Goal: Information Seeking & Learning: Stay updated

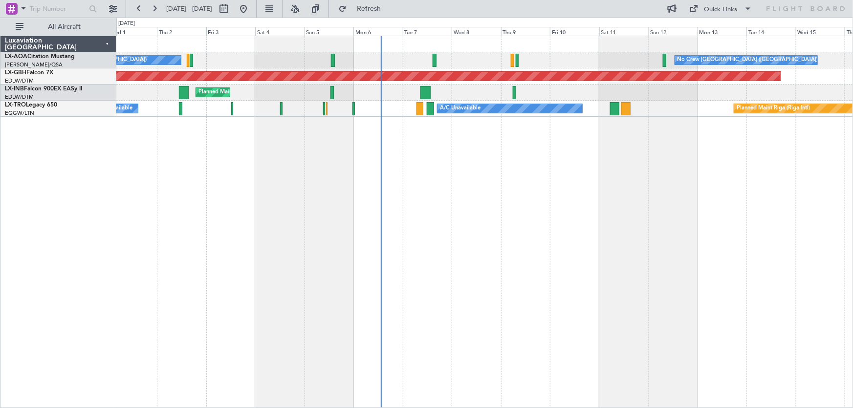
click at [222, 177] on div "No Crew Antwerp ([GEOGRAPHIC_DATA]) No Crew [GEOGRAPHIC_DATA] ([GEOGRAPHIC_DATA…" at bounding box center [484, 222] width 737 height 372
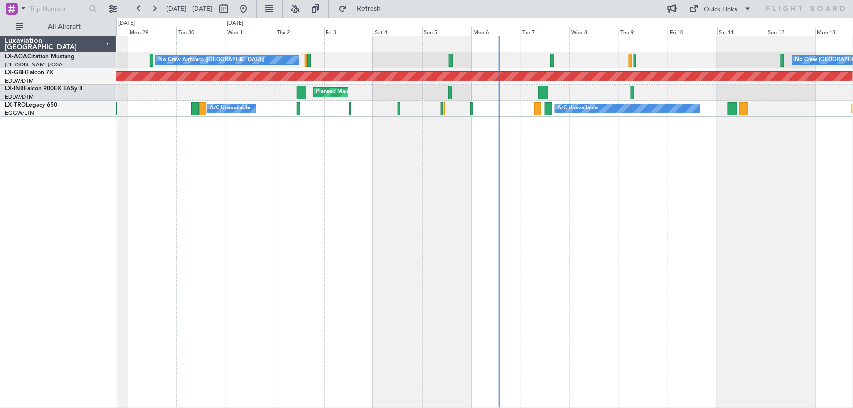
click at [412, 184] on div "No Crew Antwerp ([GEOGRAPHIC_DATA]) No Crew [GEOGRAPHIC_DATA] ([GEOGRAPHIC_DATA…" at bounding box center [484, 222] width 737 height 372
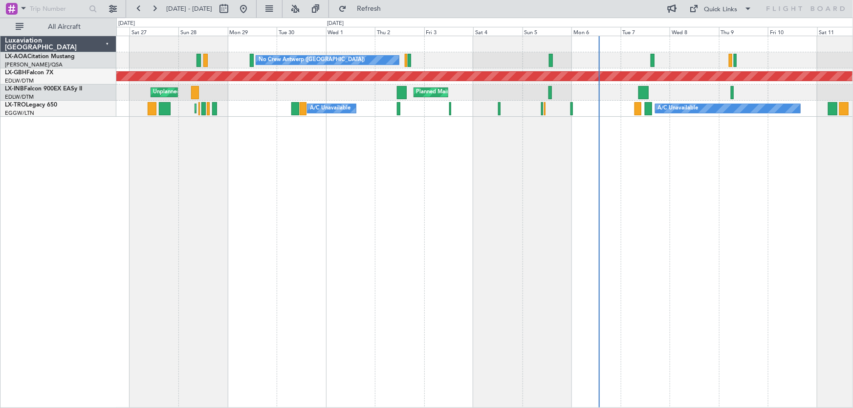
click at [381, 196] on div "No Crew Antwerp ([GEOGRAPHIC_DATA]) No Crew [GEOGRAPHIC_DATA] ([GEOGRAPHIC_DATA…" at bounding box center [484, 222] width 737 height 372
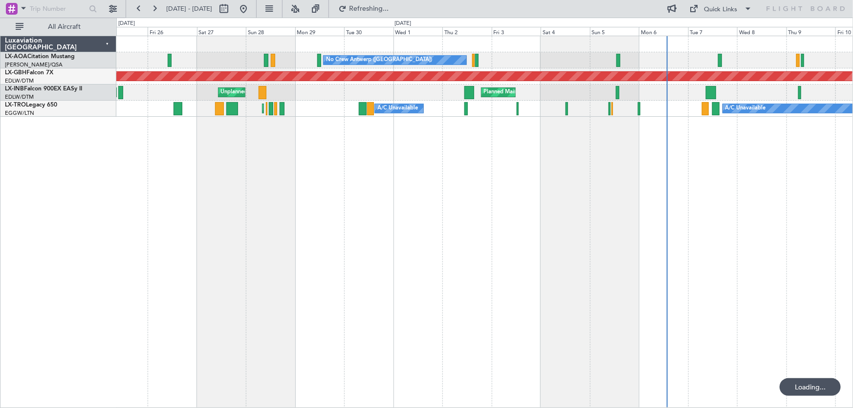
click at [409, 156] on div "No Crew Antwerp ([GEOGRAPHIC_DATA]) No Crew [GEOGRAPHIC_DATA] ([GEOGRAPHIC_DATA…" at bounding box center [484, 222] width 737 height 372
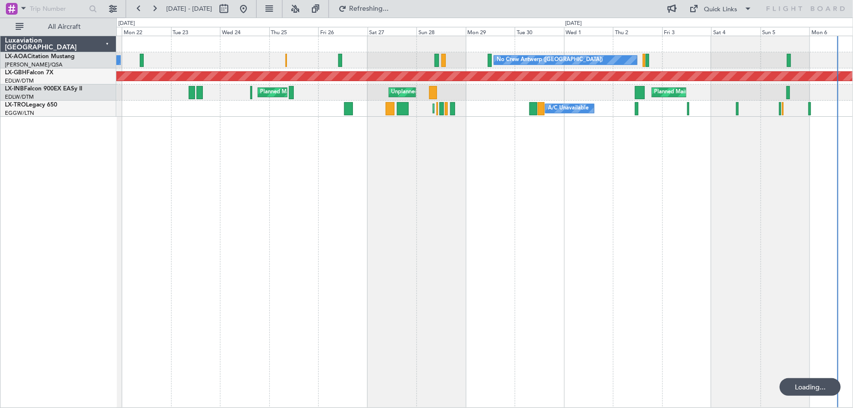
click at [453, 217] on div "No Crew Antwerp ([GEOGRAPHIC_DATA]) No [GEOGRAPHIC_DATA] ([GEOGRAPHIC_DATA]) [G…" at bounding box center [484, 222] width 737 height 372
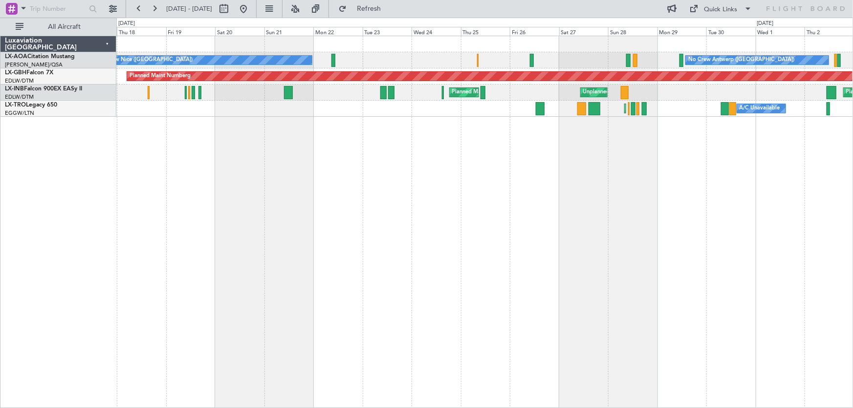
click at [421, 166] on div "No Crew Antwerp ([GEOGRAPHIC_DATA]) [GEOGRAPHIC_DATA] ([GEOGRAPHIC_DATA]) No [G…" at bounding box center [484, 222] width 737 height 372
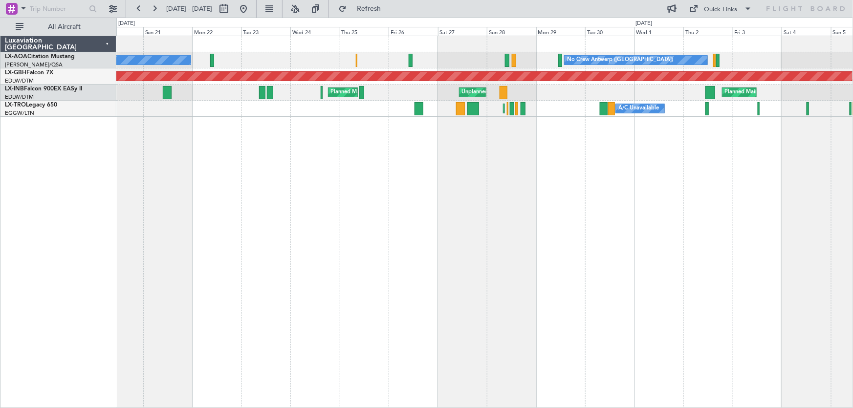
click at [158, 218] on div "No Crew Antwerp ([GEOGRAPHIC_DATA]) No [GEOGRAPHIC_DATA] ([GEOGRAPHIC_DATA]) [G…" at bounding box center [484, 222] width 737 height 372
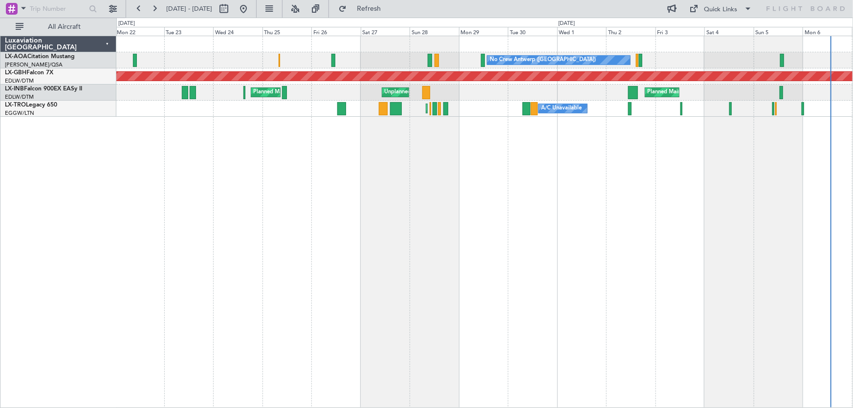
click at [478, 176] on div "No Crew Antwerp ([GEOGRAPHIC_DATA]) [GEOGRAPHIC_DATA] ([GEOGRAPHIC_DATA]) No [G…" at bounding box center [484, 222] width 737 height 372
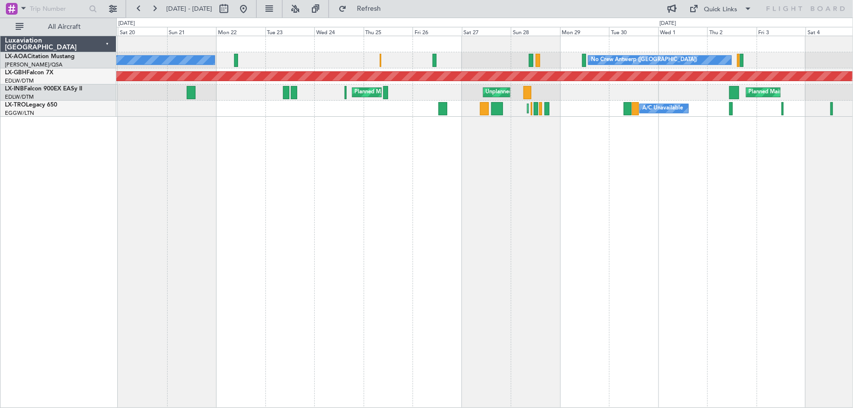
click at [511, 234] on div "No Crew Antwerp ([GEOGRAPHIC_DATA]) No [GEOGRAPHIC_DATA] ([GEOGRAPHIC_DATA]) [G…" at bounding box center [484, 222] width 737 height 372
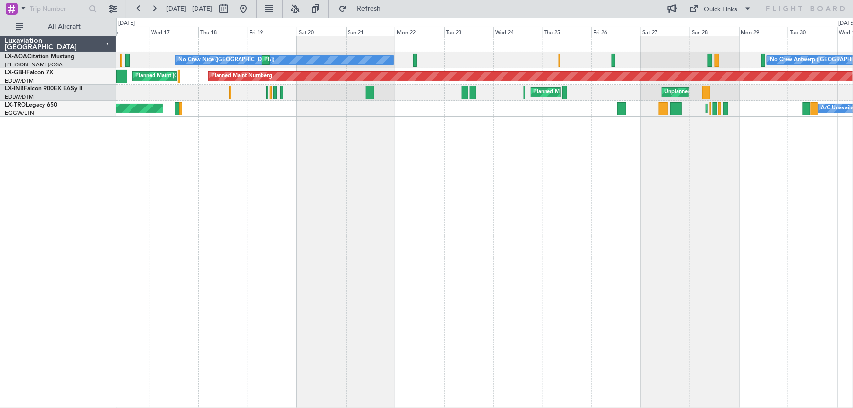
click at [452, 225] on div "No Crew Antwerp ([GEOGRAPHIC_DATA]) No [GEOGRAPHIC_DATA] ([GEOGRAPHIC_DATA]) [G…" at bounding box center [484, 222] width 737 height 372
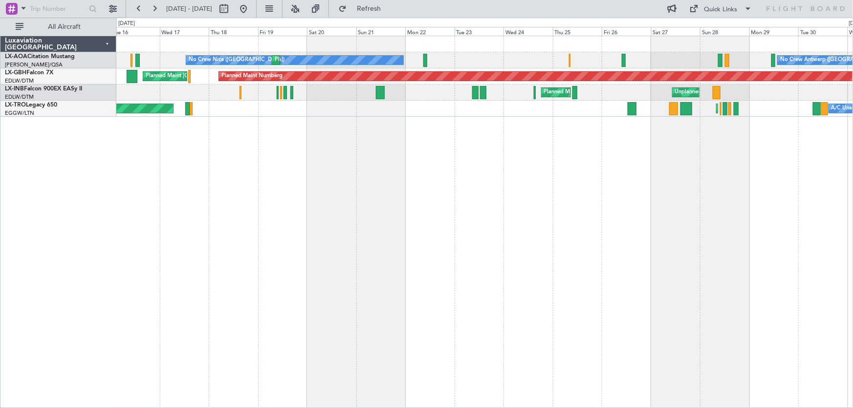
click at [386, 210] on div "No Crew Antwerp ([GEOGRAPHIC_DATA]) No [GEOGRAPHIC_DATA] ([GEOGRAPHIC_DATA]) [G…" at bounding box center [484, 222] width 737 height 372
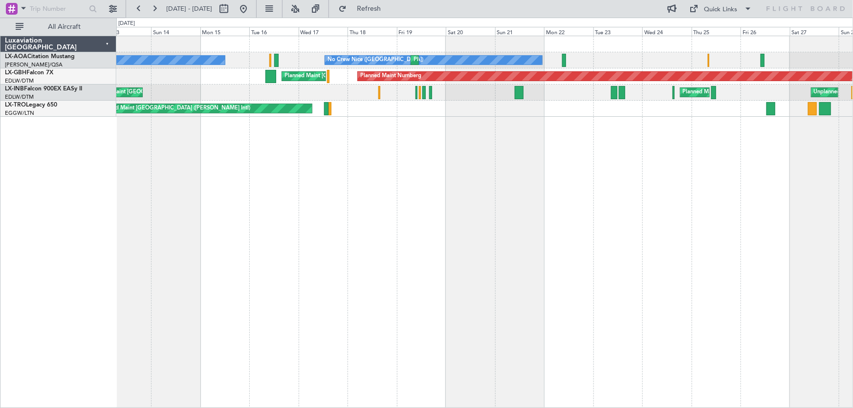
click at [346, 183] on div "No Crew Nice ([GEOGRAPHIC_DATA]) [GEOGRAPHIC_DATA] ([GEOGRAPHIC_DATA]) No Crew …" at bounding box center [484, 222] width 737 height 372
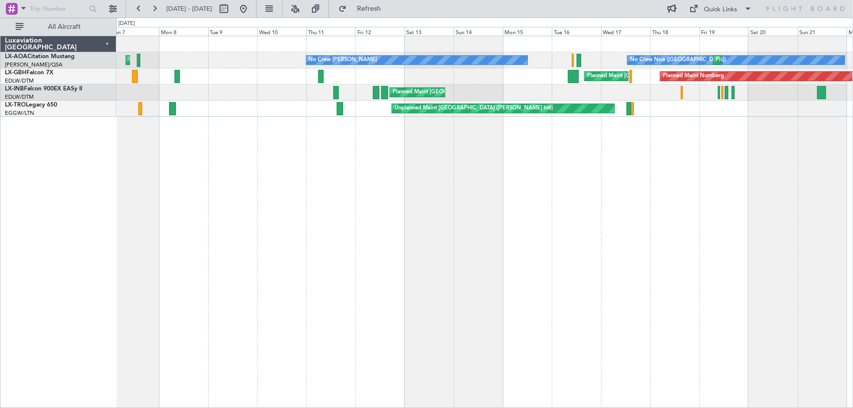
click at [425, 171] on div "No Crew Nice ([GEOGRAPHIC_DATA]) [GEOGRAPHIC_DATA] ([GEOGRAPHIC_DATA]) No Crew …" at bounding box center [484, 222] width 737 height 372
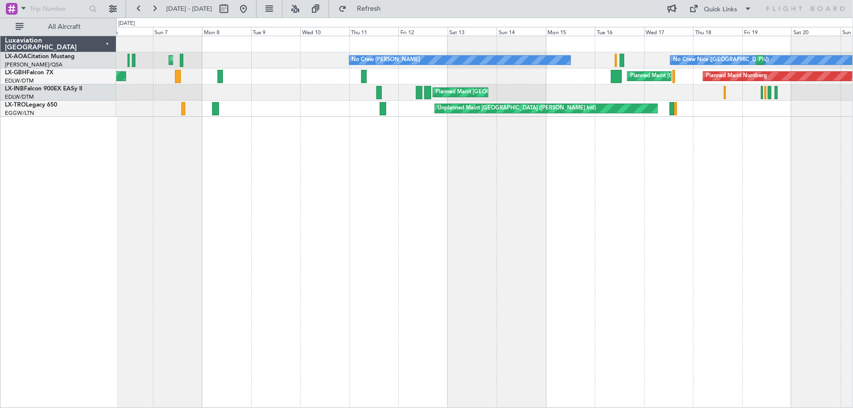
click at [434, 162] on div "No Crew Nice ([GEOGRAPHIC_DATA]) [GEOGRAPHIC_DATA] ([GEOGRAPHIC_DATA]) No Crew …" at bounding box center [484, 222] width 737 height 372
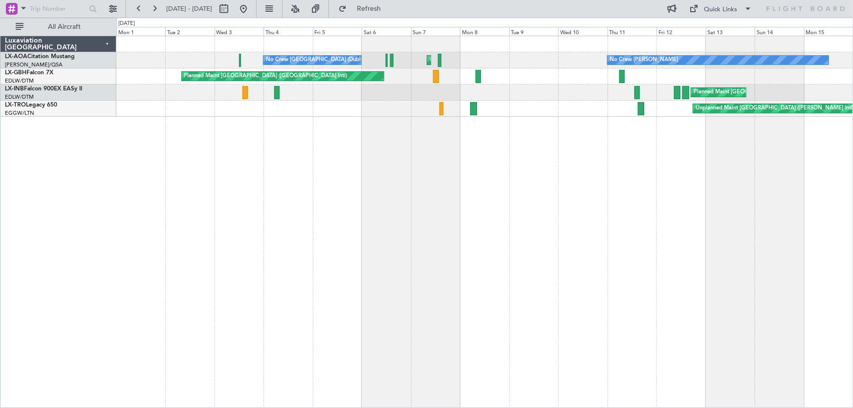
click at [360, 183] on div "No Crew [PERSON_NAME] Planned Maint [GEOGRAPHIC_DATA] ([GEOGRAPHIC_DATA]) No Cr…" at bounding box center [484, 222] width 737 height 372
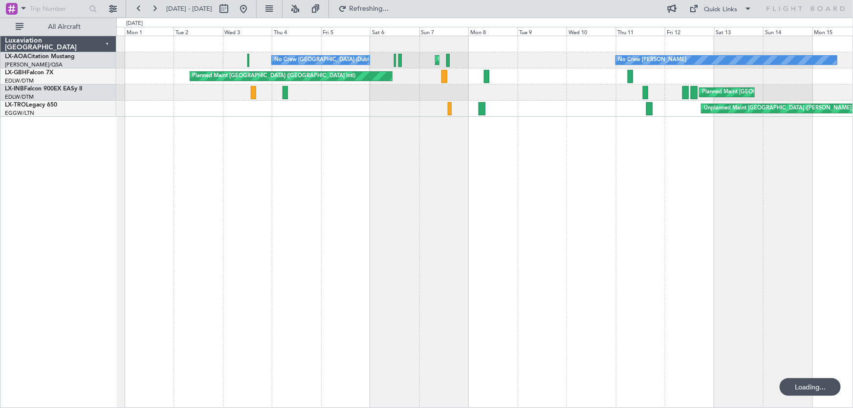
click at [346, 206] on div "No Crew [PERSON_NAME] Planned Maint [GEOGRAPHIC_DATA] ([GEOGRAPHIC_DATA]) No Cr…" at bounding box center [484, 222] width 737 height 372
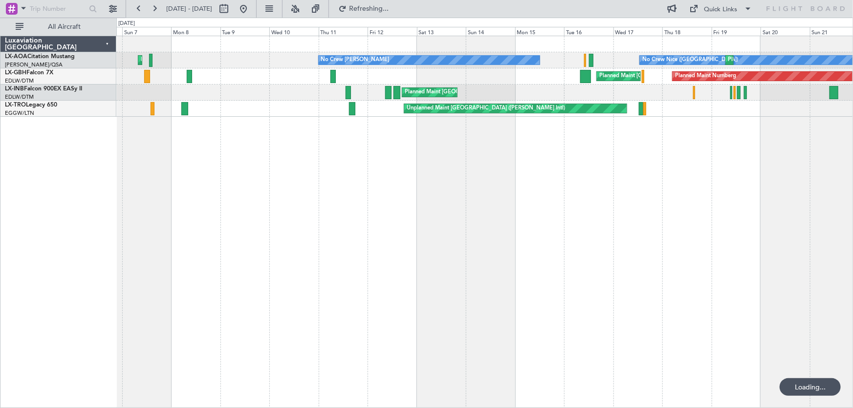
click at [390, 218] on div "No Crew [PERSON_NAME] No [GEOGRAPHIC_DATA] ([GEOGRAPHIC_DATA]) Planned Maint [G…" at bounding box center [484, 222] width 737 height 372
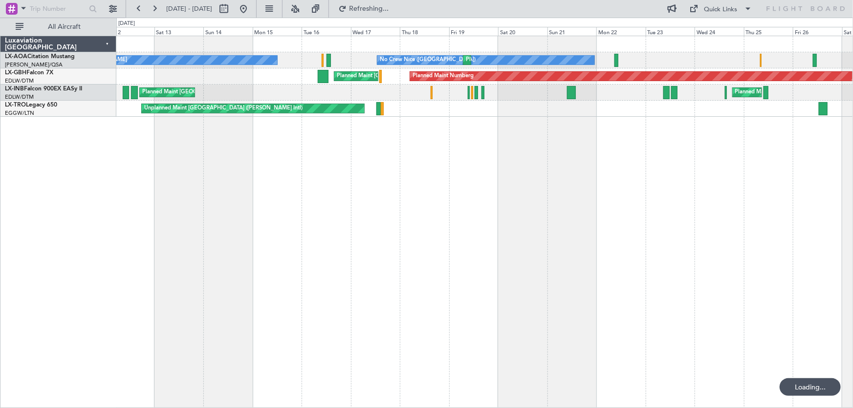
click at [341, 245] on div "No Crew [PERSON_NAME] No [GEOGRAPHIC_DATA] ([GEOGRAPHIC_DATA]) [GEOGRAPHIC_DATA…" at bounding box center [484, 222] width 737 height 372
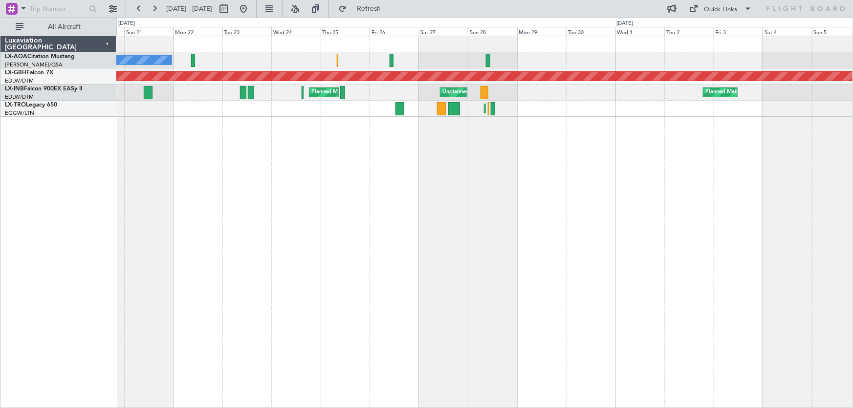
click at [390, 254] on div "No Crew Nice ([GEOGRAPHIC_DATA]) [GEOGRAPHIC_DATA] ([GEOGRAPHIC_DATA]) Planned …" at bounding box center [484, 222] width 737 height 372
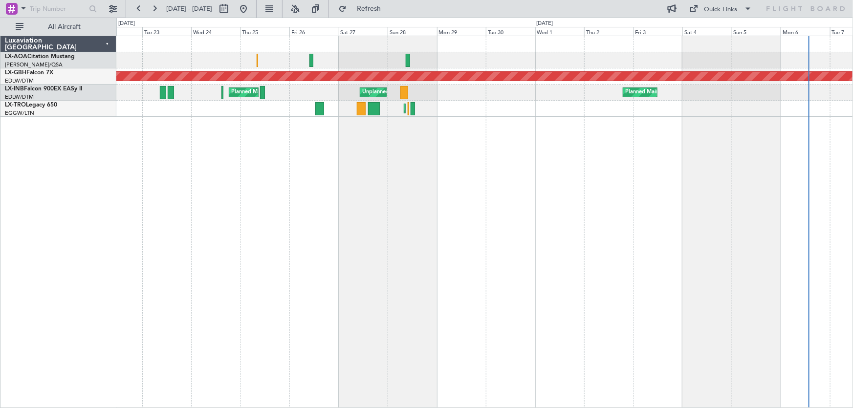
click at [404, 235] on div "Planned Maint Nice ([GEOGRAPHIC_DATA]) No [GEOGRAPHIC_DATA] ([GEOGRAPHIC_DATA])…" at bounding box center [484, 222] width 737 height 372
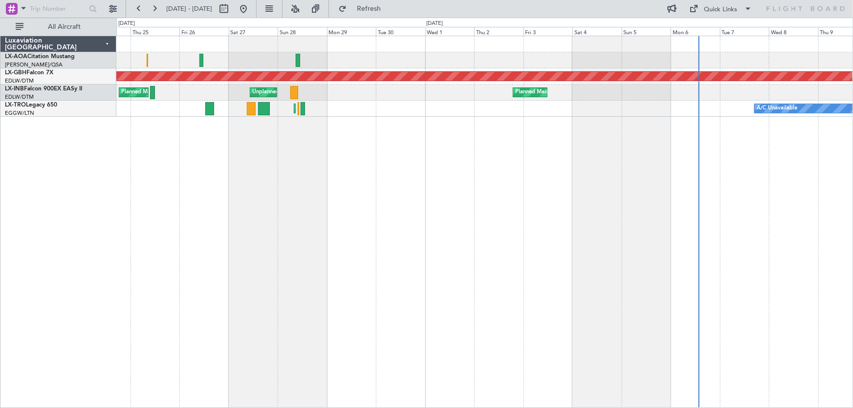
click at [385, 231] on div "No Crew [GEOGRAPHIC_DATA] ([GEOGRAPHIC_DATA]) No [GEOGRAPHIC_DATA] ([GEOGRAPHIC…" at bounding box center [484, 222] width 737 height 372
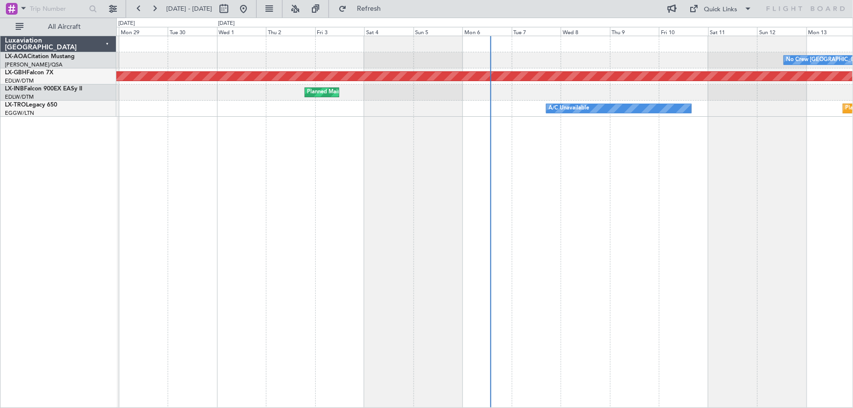
click at [357, 171] on div "No Crew [GEOGRAPHIC_DATA] ([GEOGRAPHIC_DATA]) Planned Maint Nurnberg Planned Ma…" at bounding box center [484, 222] width 737 height 372
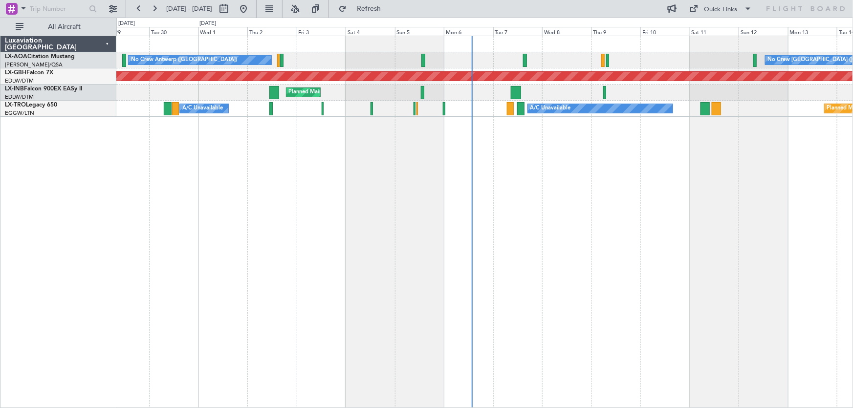
click at [601, 185] on div "No Crew [GEOGRAPHIC_DATA] ([GEOGRAPHIC_DATA]) No Crew [GEOGRAPHIC_DATA] ([GEOGR…" at bounding box center [484, 222] width 737 height 372
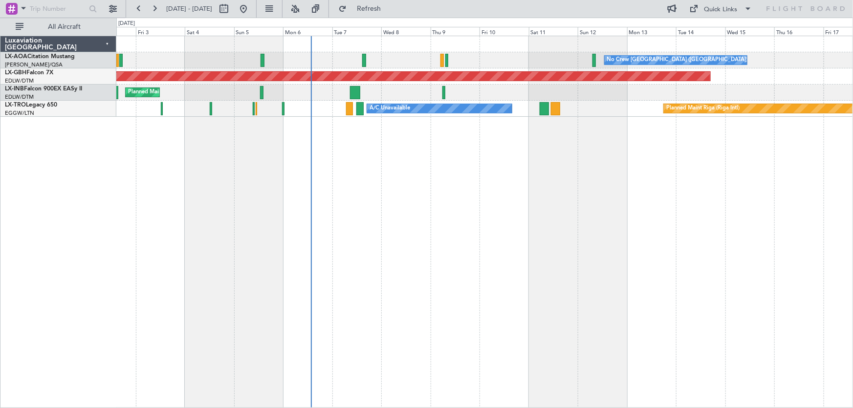
click at [455, 176] on div "No Crew [GEOGRAPHIC_DATA] ([GEOGRAPHIC_DATA]) No Crew [GEOGRAPHIC_DATA] ([GEOGR…" at bounding box center [484, 222] width 737 height 372
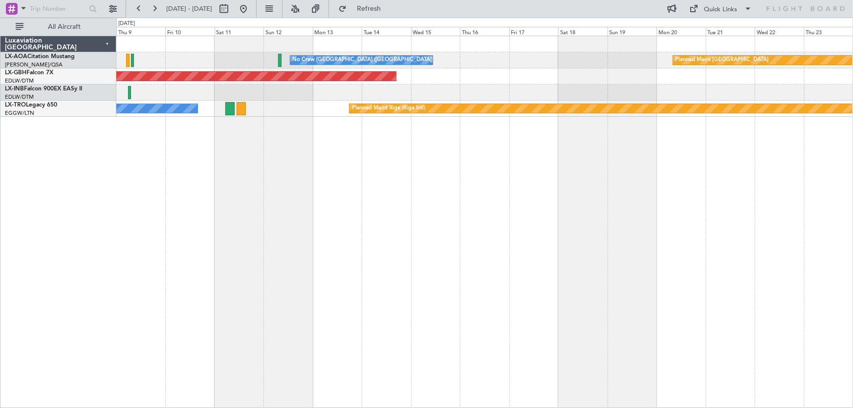
click at [525, 173] on div "No Crew [GEOGRAPHIC_DATA] ([GEOGRAPHIC_DATA]) Planned Maint [GEOGRAPHIC_DATA] P…" at bounding box center [484, 222] width 737 height 372
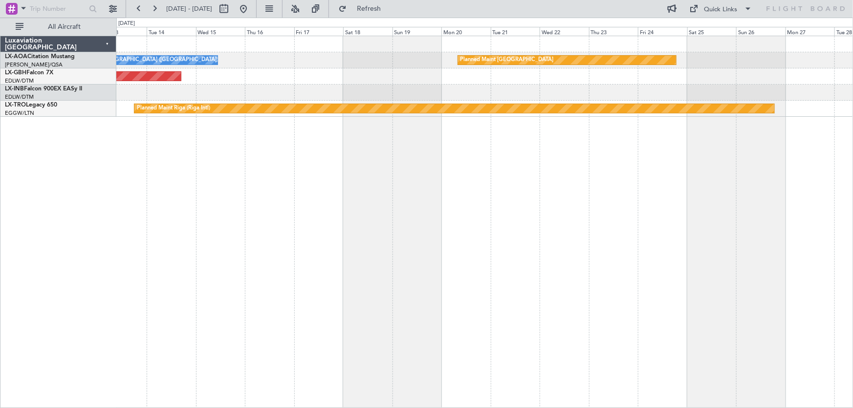
click at [520, 174] on div "No Crew [GEOGRAPHIC_DATA] ([GEOGRAPHIC_DATA]) Planned Maint [GEOGRAPHIC_DATA] N…" at bounding box center [484, 222] width 737 height 372
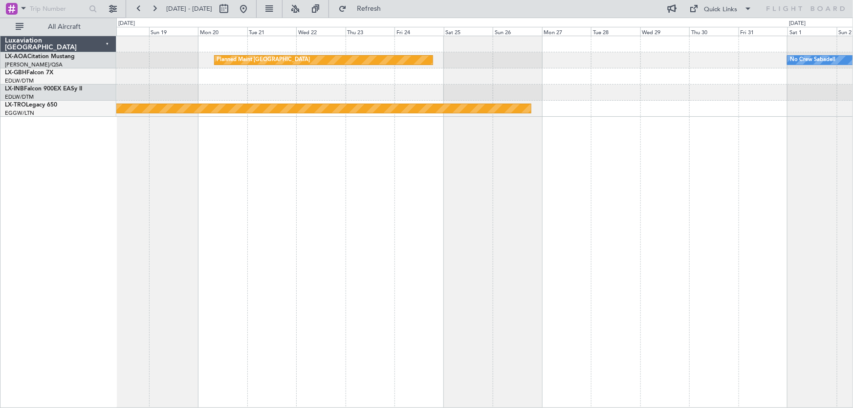
click at [438, 182] on div "Planned Maint [GEOGRAPHIC_DATA] No Crew Sabadell No Crew [GEOGRAPHIC_DATA] ([GE…" at bounding box center [484, 222] width 737 height 372
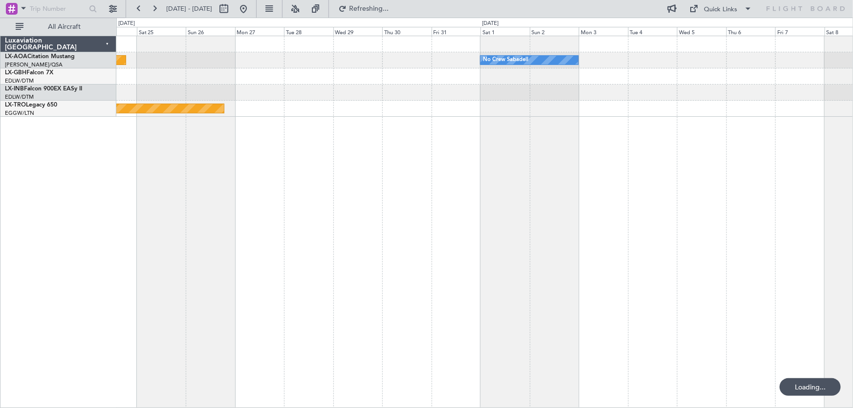
click at [548, 176] on div "Planned Maint [GEOGRAPHIC_DATA] No Crew Sabadell Planned Maint [GEOGRAPHIC_DATA…" at bounding box center [484, 222] width 737 height 372
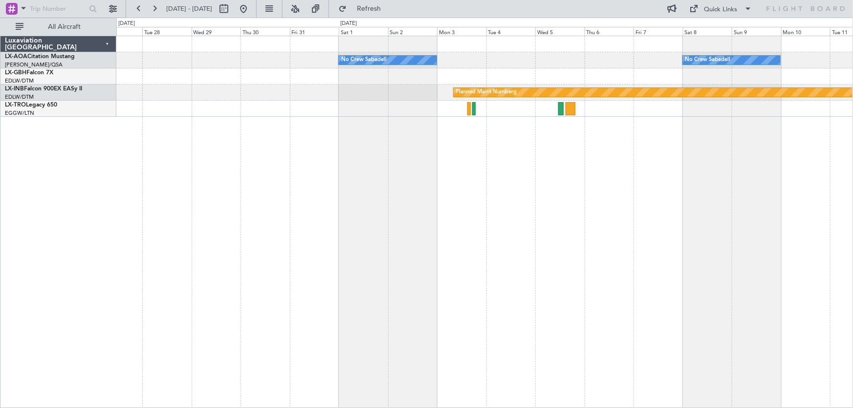
click at [551, 210] on div "No Crew Sabadell No Crew Sabadell No Crew [GEOGRAPHIC_DATA] No Crew Sabadell Pl…" at bounding box center [484, 222] width 737 height 372
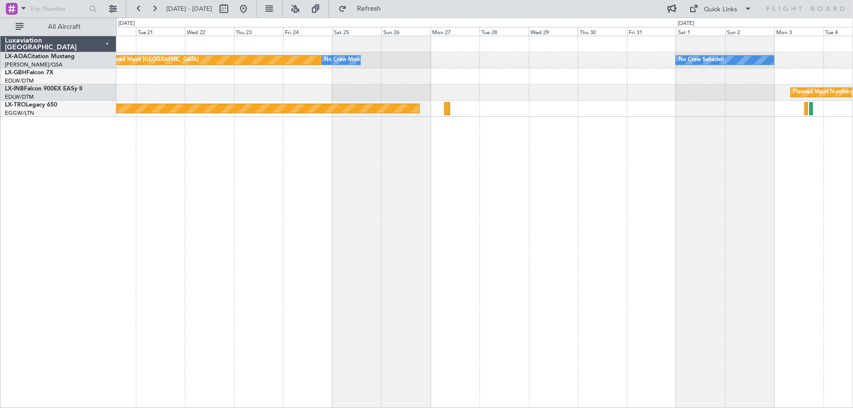
click at [501, 233] on div "No Crew Sabadell No Crew [GEOGRAPHIC_DATA] Planned Maint [GEOGRAPHIC_DATA] No C…" at bounding box center [484, 222] width 737 height 372
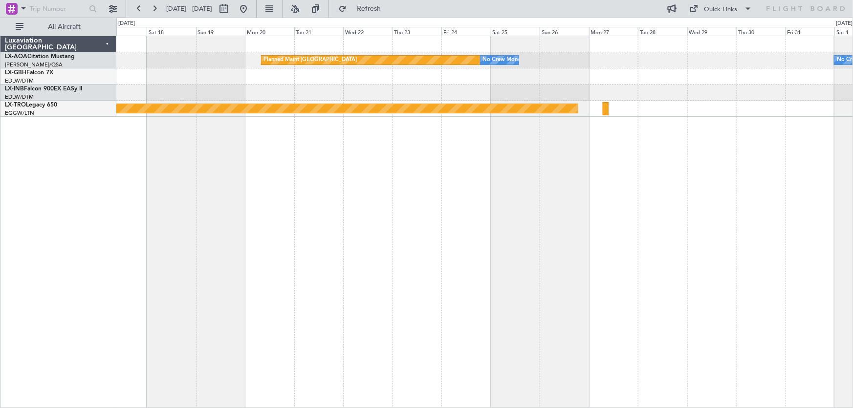
click at [399, 247] on div "No Crew Sabadell No Crew [GEOGRAPHIC_DATA] Planned Maint [GEOGRAPHIC_DATA] No C…" at bounding box center [484, 222] width 737 height 372
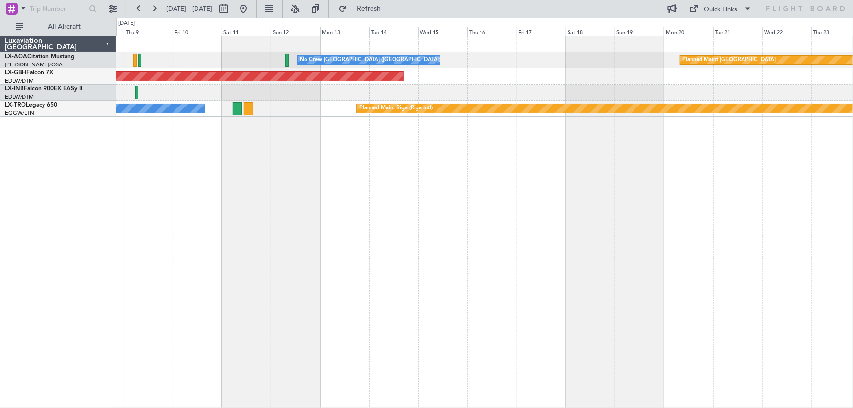
click at [413, 237] on div "Planned Maint [GEOGRAPHIC_DATA] No Crew [GEOGRAPHIC_DATA] ([GEOGRAPHIC_DATA]) N…" at bounding box center [484, 222] width 737 height 372
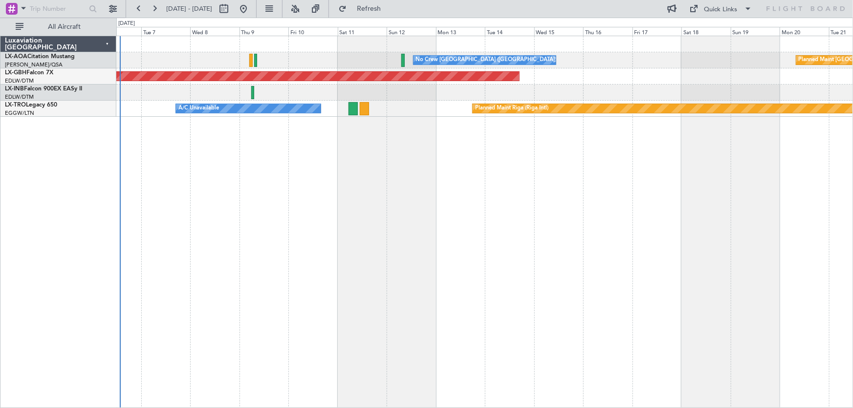
click at [387, 236] on div "Planned Maint [GEOGRAPHIC_DATA] No Crew [GEOGRAPHIC_DATA] ([GEOGRAPHIC_DATA]) N…" at bounding box center [484, 222] width 737 height 372
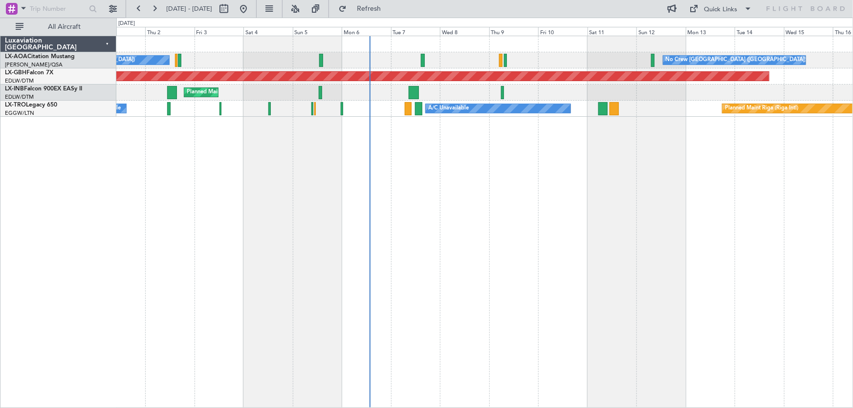
click at [557, 215] on div "No Crew [GEOGRAPHIC_DATA] ([GEOGRAPHIC_DATA]) No Crew [GEOGRAPHIC_DATA] ([GEOGR…" at bounding box center [484, 222] width 737 height 372
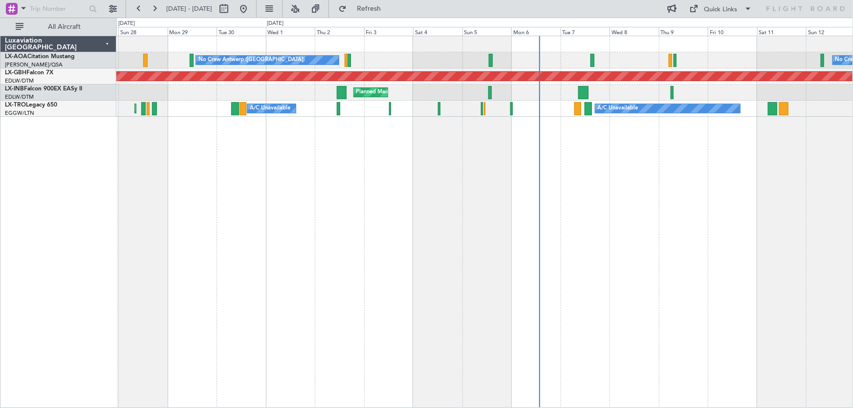
click at [520, 240] on div "No Crew [GEOGRAPHIC_DATA] ([GEOGRAPHIC_DATA]) No Crew [GEOGRAPHIC_DATA] ([GEOGR…" at bounding box center [484, 222] width 737 height 372
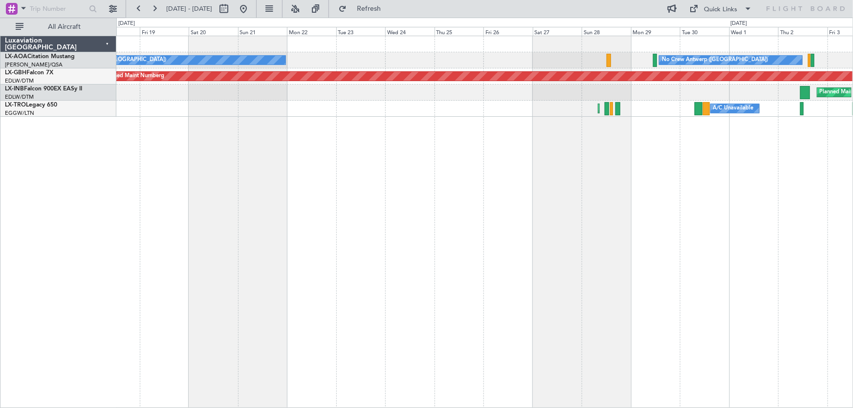
click at [431, 250] on div "No Crew Antwerp ([GEOGRAPHIC_DATA]) No [GEOGRAPHIC_DATA] ([GEOGRAPHIC_DATA]) No…" at bounding box center [484, 222] width 737 height 372
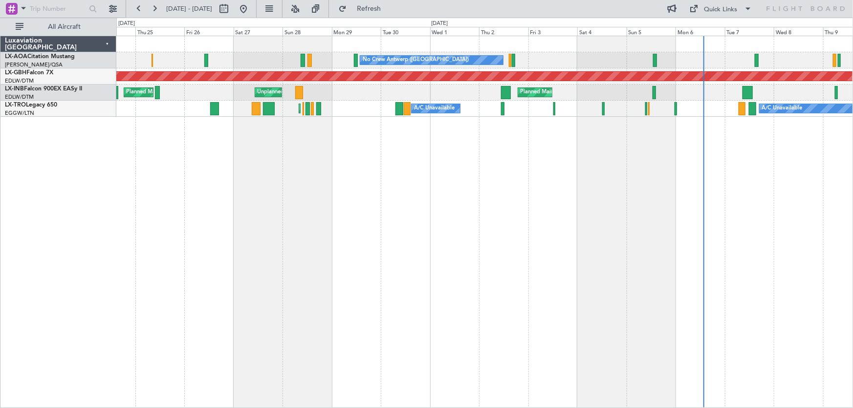
click at [208, 207] on div "No Crew Antwerp ([GEOGRAPHIC_DATA]) No Crew [GEOGRAPHIC_DATA] ([GEOGRAPHIC_DATA…" at bounding box center [484, 222] width 737 height 372
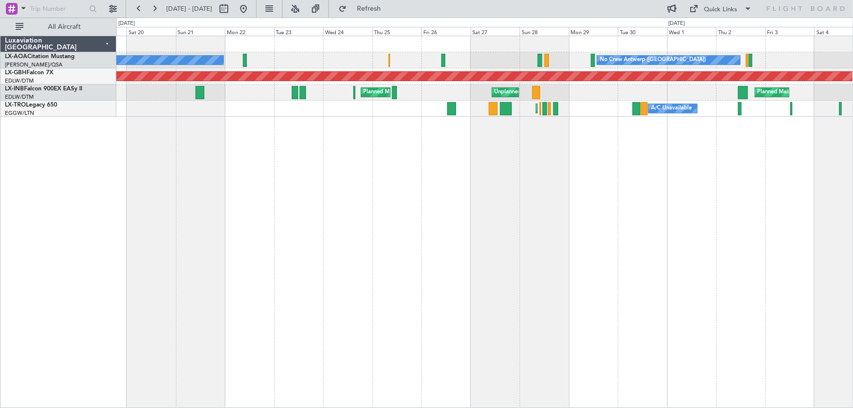
click at [467, 189] on div "No Crew Antwerp ([GEOGRAPHIC_DATA]) No [GEOGRAPHIC_DATA] ([GEOGRAPHIC_DATA]) [G…" at bounding box center [484, 222] width 737 height 372
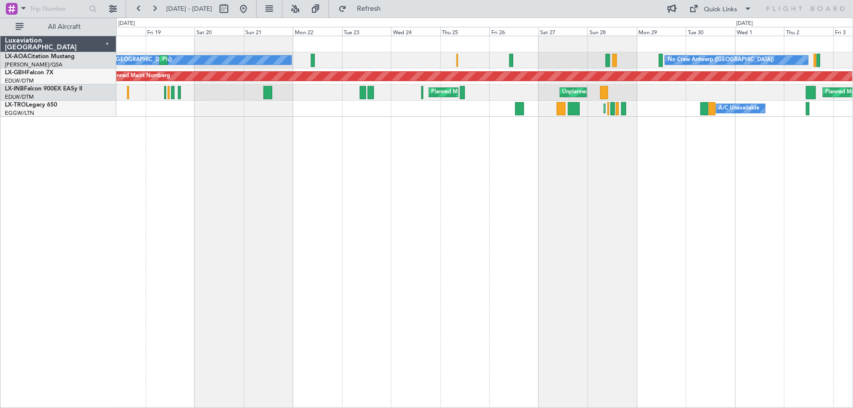
click at [347, 200] on div "No Crew Antwerp ([GEOGRAPHIC_DATA]) No [GEOGRAPHIC_DATA] ([GEOGRAPHIC_DATA]) [G…" at bounding box center [426, 213] width 853 height 390
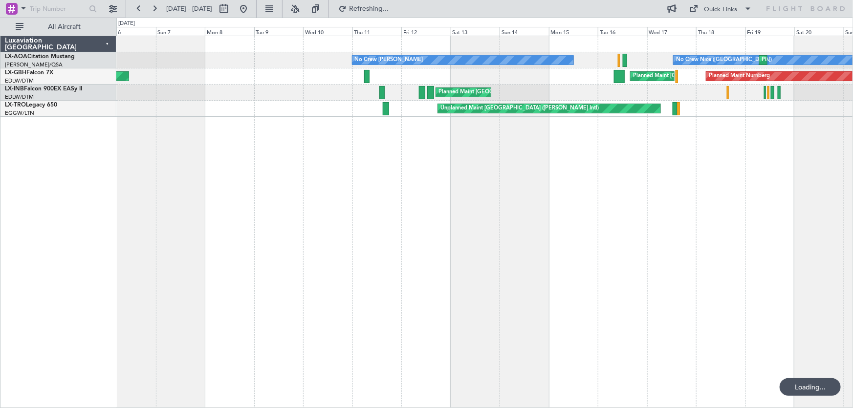
click at [438, 199] on div "No Crew Nice ([GEOGRAPHIC_DATA]) [GEOGRAPHIC_DATA] ([GEOGRAPHIC_DATA]) No Crew …" at bounding box center [484, 222] width 737 height 372
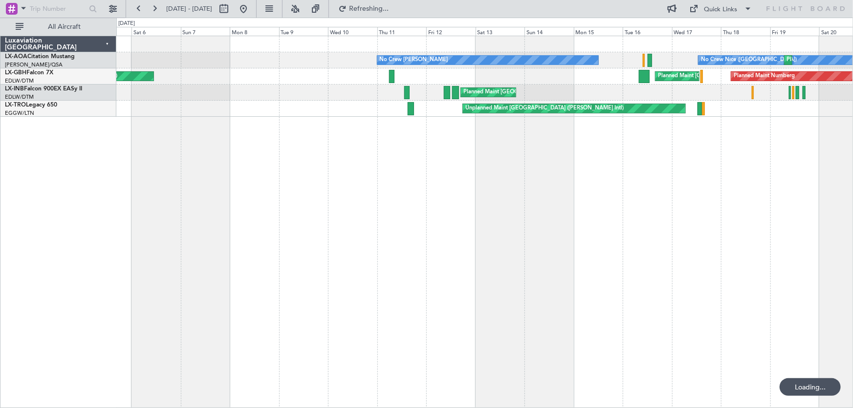
click at [479, 192] on div "No Crew Nice ([GEOGRAPHIC_DATA]) [GEOGRAPHIC_DATA] ([GEOGRAPHIC_DATA]) No Crew …" at bounding box center [484, 222] width 737 height 372
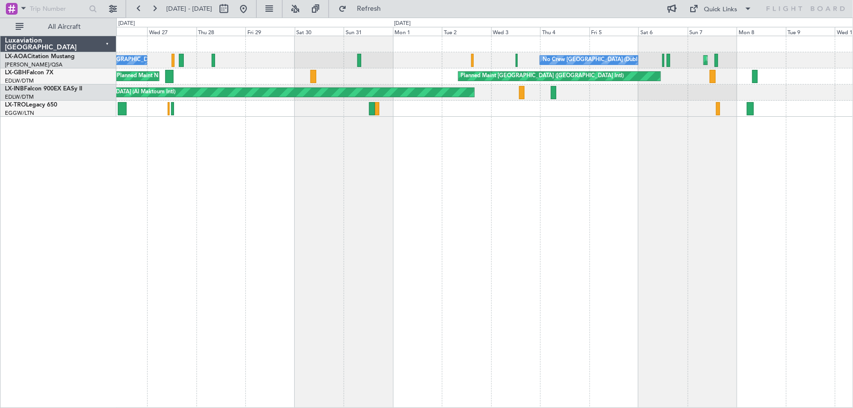
click at [441, 235] on div "Planned Maint [GEOGRAPHIC_DATA] ([GEOGRAPHIC_DATA]) No Crew [GEOGRAPHIC_DATA] (…" at bounding box center [484, 222] width 737 height 372
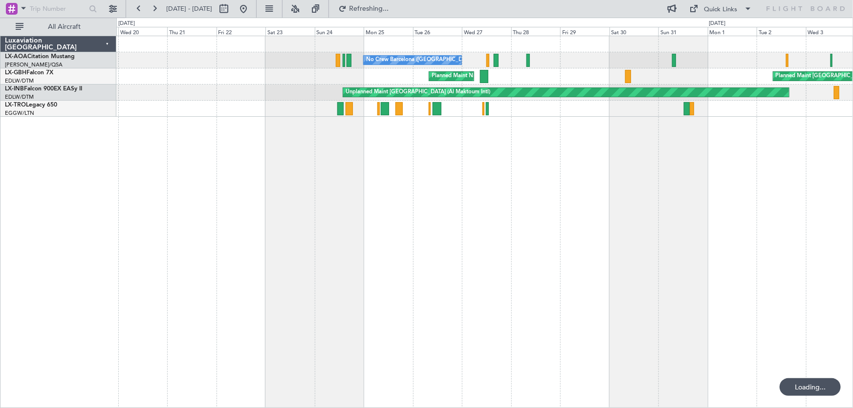
click at [487, 152] on div "No Crew Barcelona ([GEOGRAPHIC_DATA]) Planned Maint [GEOGRAPHIC_DATA] ([GEOGRAP…" at bounding box center [484, 222] width 737 height 372
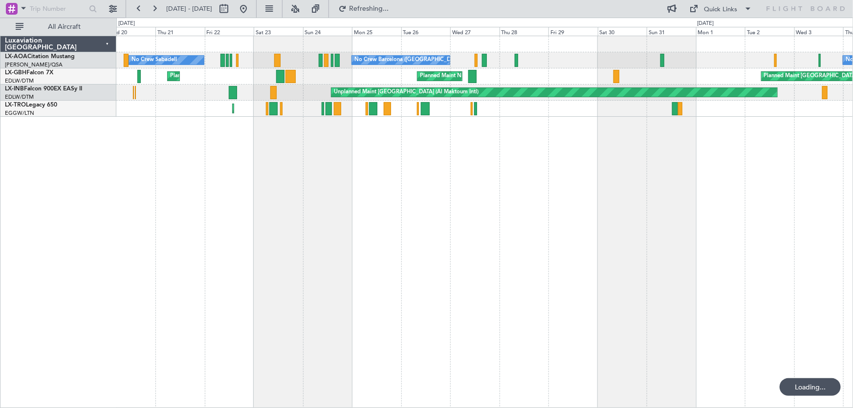
click at [224, 197] on div "No Crew Barcelona ([GEOGRAPHIC_DATA]) No Crew Sabadell No Crew [GEOGRAPHIC_DATA…" at bounding box center [484, 222] width 737 height 372
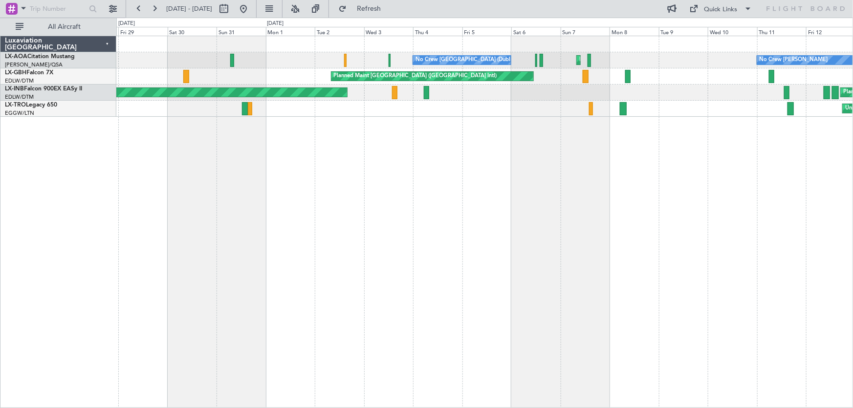
click at [269, 205] on div "No Crew [GEOGRAPHIC_DATA] (Dublin Intl) Planned Maint [GEOGRAPHIC_DATA] ([GEOGR…" at bounding box center [484, 222] width 737 height 372
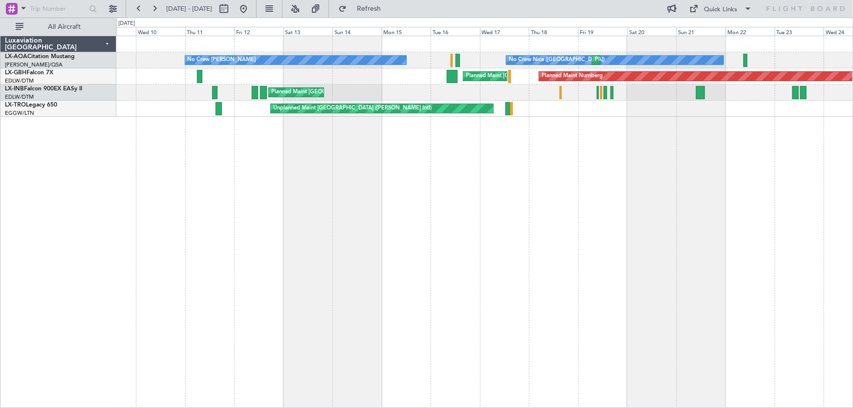
click at [327, 202] on div "No Crew [PERSON_NAME] No [GEOGRAPHIC_DATA] ([GEOGRAPHIC_DATA]) [GEOGRAPHIC_DATA…" at bounding box center [484, 222] width 737 height 372
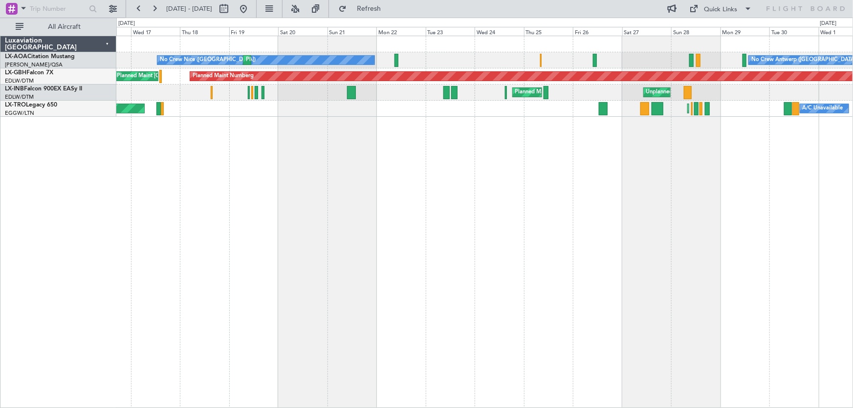
click at [318, 238] on div "No Crew Nice ([GEOGRAPHIC_DATA]) [GEOGRAPHIC_DATA] ([GEOGRAPHIC_DATA]) No Crew …" at bounding box center [484, 222] width 737 height 372
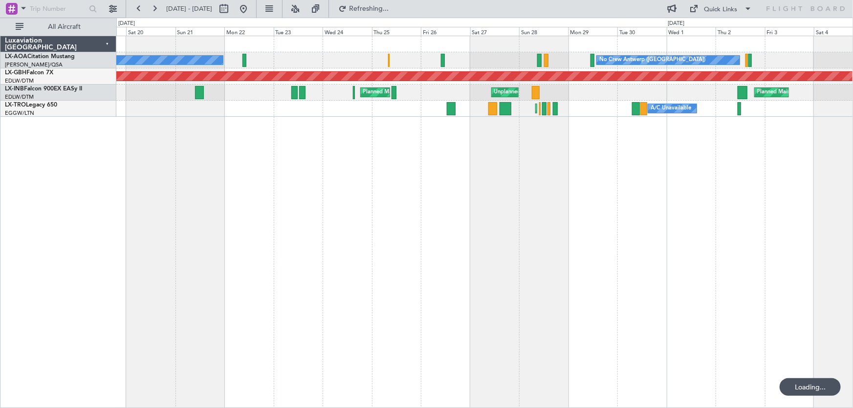
click at [259, 227] on div "No Crew Nice ([GEOGRAPHIC_DATA]) No Crew [GEOGRAPHIC_DATA] ([GEOGRAPHIC_DATA]) …" at bounding box center [484, 222] width 737 height 372
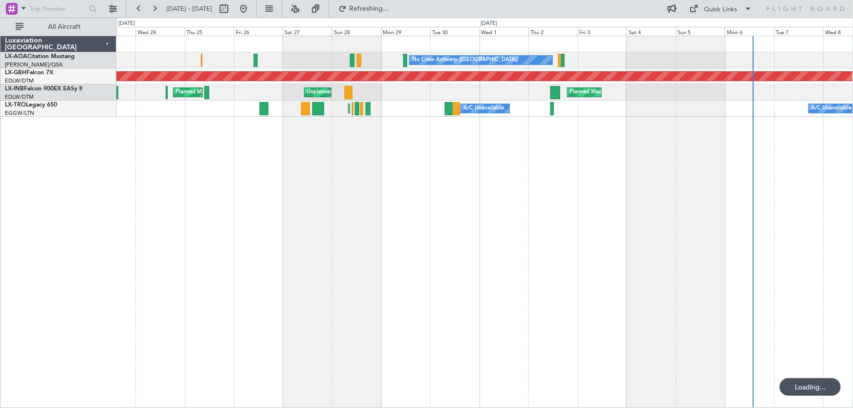
click at [443, 229] on div "No Crew Antwerp ([GEOGRAPHIC_DATA]) No [GEOGRAPHIC_DATA] ([GEOGRAPHIC_DATA]) Pl…" at bounding box center [484, 222] width 737 height 372
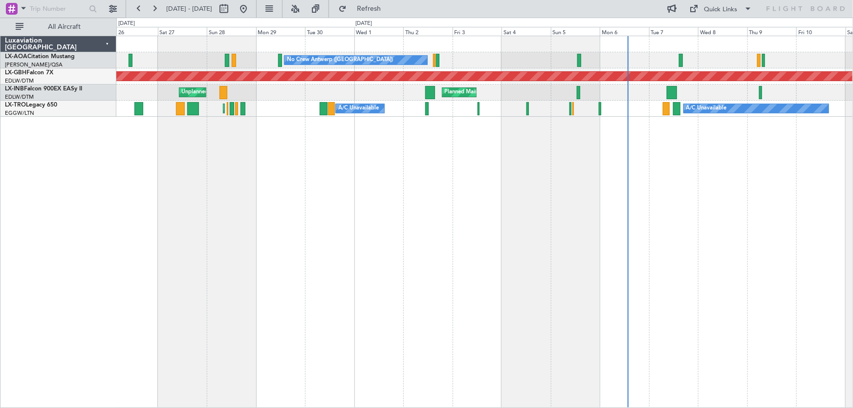
click at [488, 197] on div "No Crew Antwerp ([GEOGRAPHIC_DATA]) No Crew [GEOGRAPHIC_DATA] ([GEOGRAPHIC_DATA…" at bounding box center [484, 222] width 737 height 372
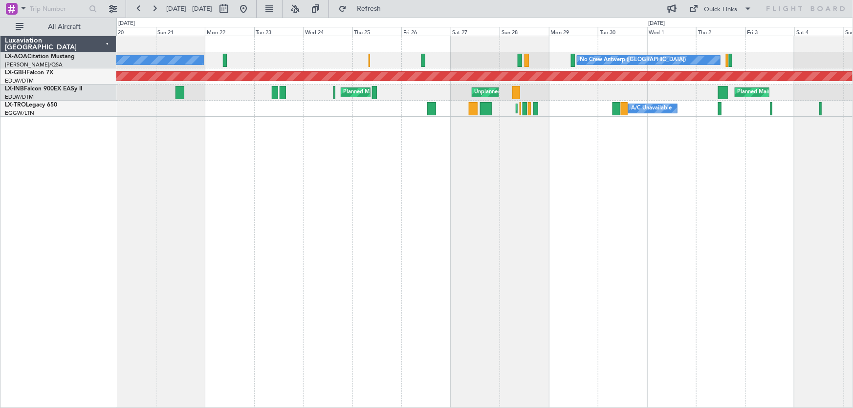
click at [409, 214] on div "No Crew Antwerp ([GEOGRAPHIC_DATA]) No [GEOGRAPHIC_DATA] ([GEOGRAPHIC_DATA]) [G…" at bounding box center [484, 222] width 737 height 372
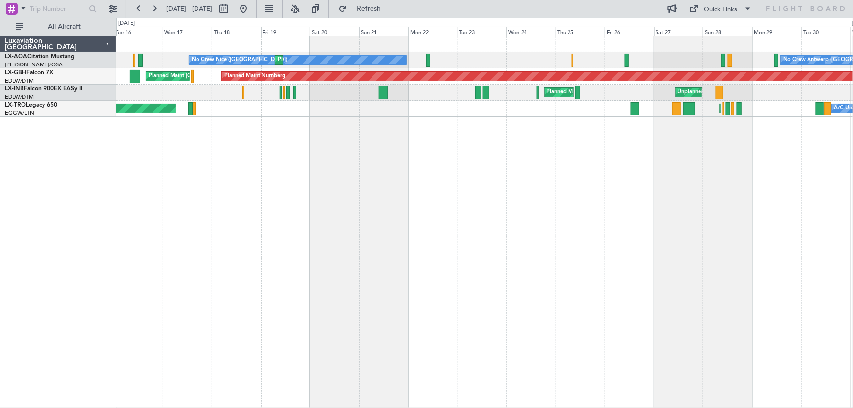
click at [416, 222] on div "No Crew Antwerp ([GEOGRAPHIC_DATA]) No [GEOGRAPHIC_DATA] ([GEOGRAPHIC_DATA]) [G…" at bounding box center [484, 222] width 737 height 372
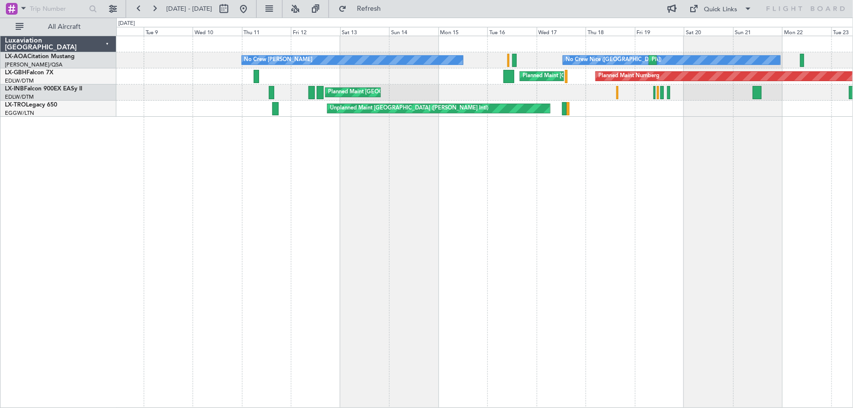
click at [414, 220] on div "No Crew Nice ([GEOGRAPHIC_DATA]) [GEOGRAPHIC_DATA] ([GEOGRAPHIC_DATA]) No Crew …" at bounding box center [484, 222] width 737 height 372
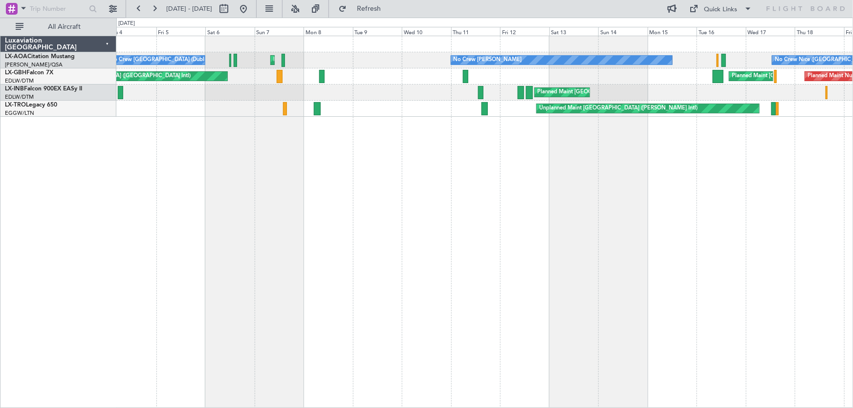
click at [413, 222] on div "No Crew Nice ([GEOGRAPHIC_DATA]) No Crew [PERSON_NAME] Planned Maint [GEOGRAPHI…" at bounding box center [484, 222] width 737 height 372
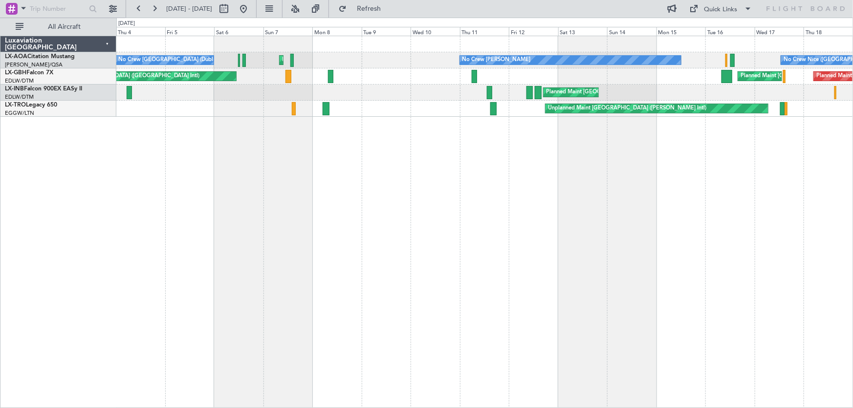
click at [412, 224] on div "No Crew Nice ([GEOGRAPHIC_DATA]) No Crew [PERSON_NAME] Planned Maint [GEOGRAPHI…" at bounding box center [484, 222] width 737 height 372
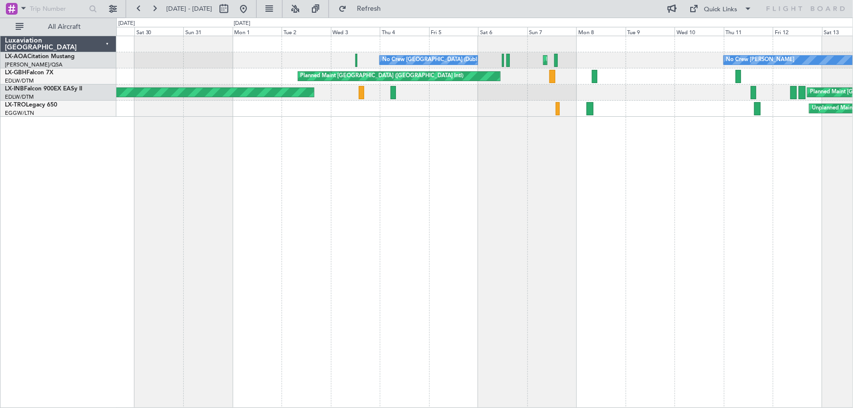
click at [385, 230] on div "No Crew [PERSON_NAME] Planned Maint [GEOGRAPHIC_DATA] ([GEOGRAPHIC_DATA]) No Cr…" at bounding box center [484, 222] width 737 height 372
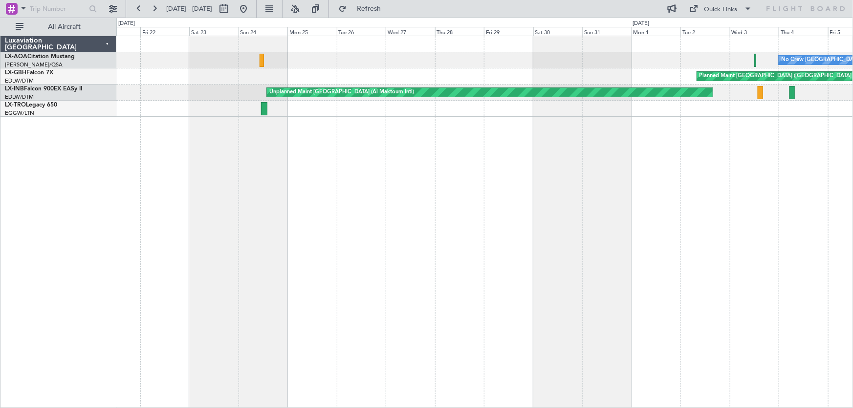
click at [333, 226] on div "No Crew [GEOGRAPHIC_DATA] (Dublin Intl) Planned Maint [GEOGRAPHIC_DATA] ([GEOGR…" at bounding box center [484, 222] width 737 height 372
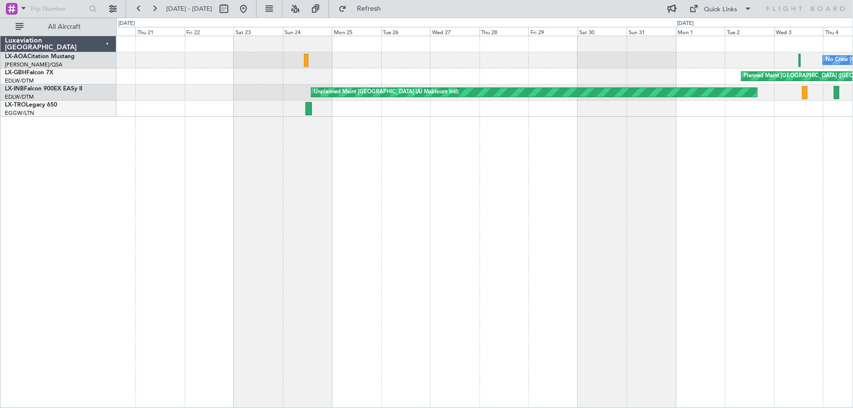
click at [350, 226] on div "No Crew [GEOGRAPHIC_DATA] (Dublin Intl) Planned Maint [GEOGRAPHIC_DATA] ([GEOGR…" at bounding box center [484, 222] width 737 height 372
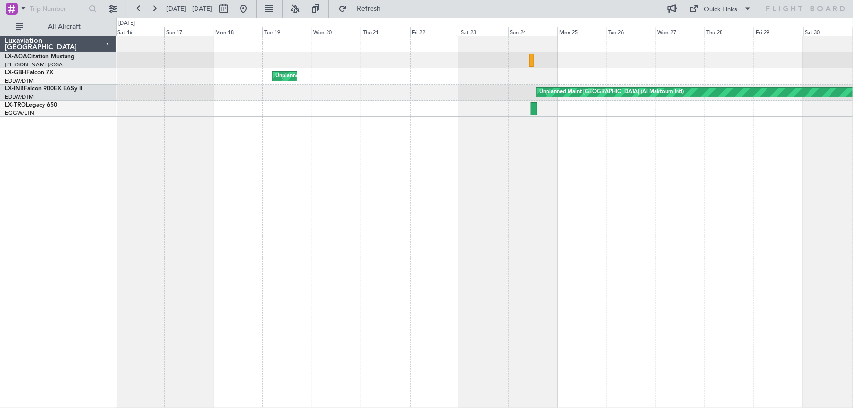
click at [406, 233] on div "Unplanned Maint [GEOGRAPHIC_DATA] ([GEOGRAPHIC_DATA]) [GEOGRAPHIC_DATA] ([GEOGR…" at bounding box center [484, 222] width 737 height 372
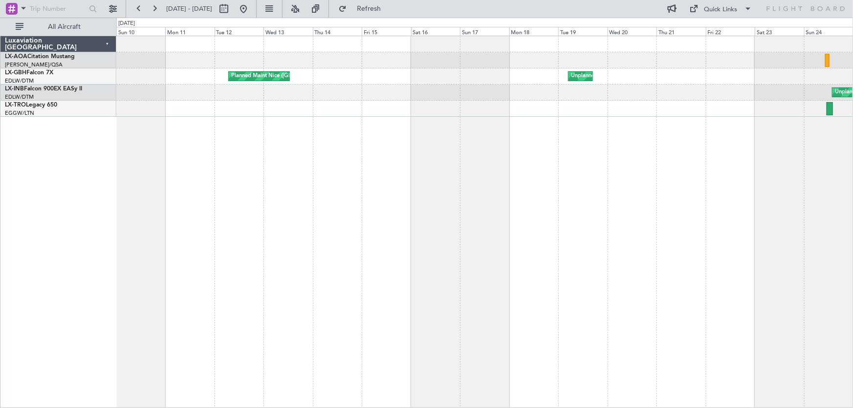
click at [391, 232] on div "Unplanned Maint [GEOGRAPHIC_DATA] ([GEOGRAPHIC_DATA]) [GEOGRAPHIC_DATA] ([GEOGR…" at bounding box center [484, 222] width 737 height 372
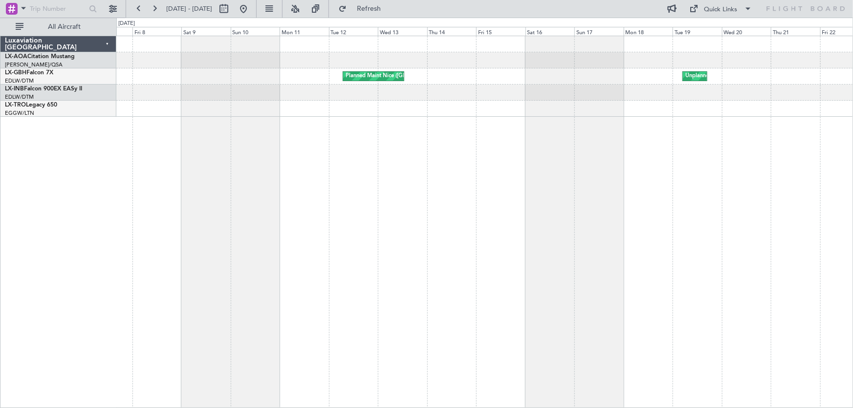
click at [418, 228] on div "Unplanned Maint [GEOGRAPHIC_DATA] ([GEOGRAPHIC_DATA]) [GEOGRAPHIC_DATA] ([GEOGR…" at bounding box center [484, 222] width 737 height 372
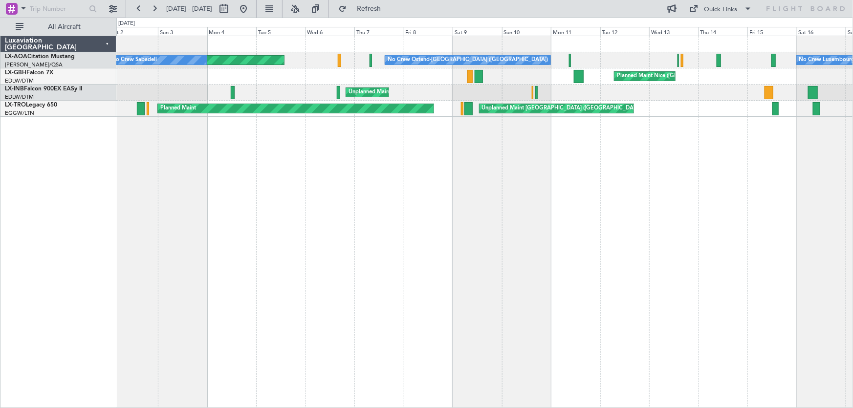
click at [290, 215] on div "No Crew Ostend-[GEOGRAPHIC_DATA] ([GEOGRAPHIC_DATA]) AOG Maint Biarritz ([GEOGR…" at bounding box center [484, 222] width 737 height 372
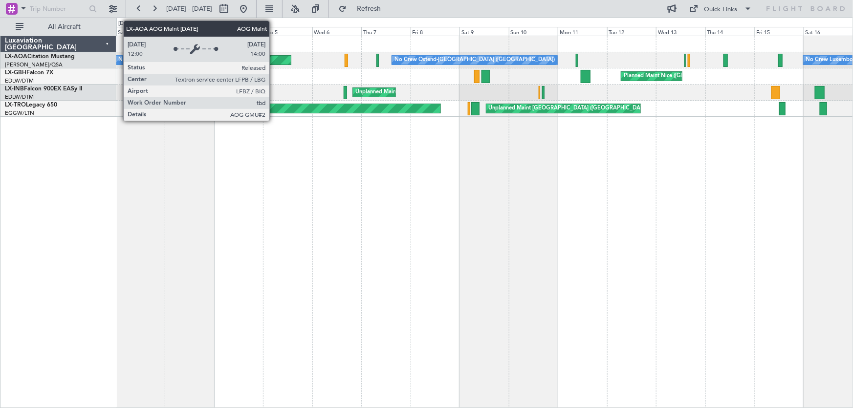
click at [274, 60] on div "AOG Maint Biarritz ([GEOGRAPHIC_DATA])" at bounding box center [117, 60] width 347 height 9
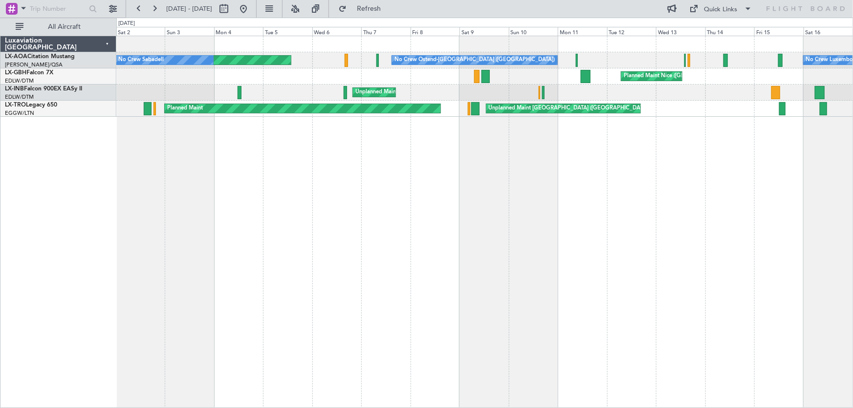
click at [251, 13] on button at bounding box center [244, 9] width 16 height 16
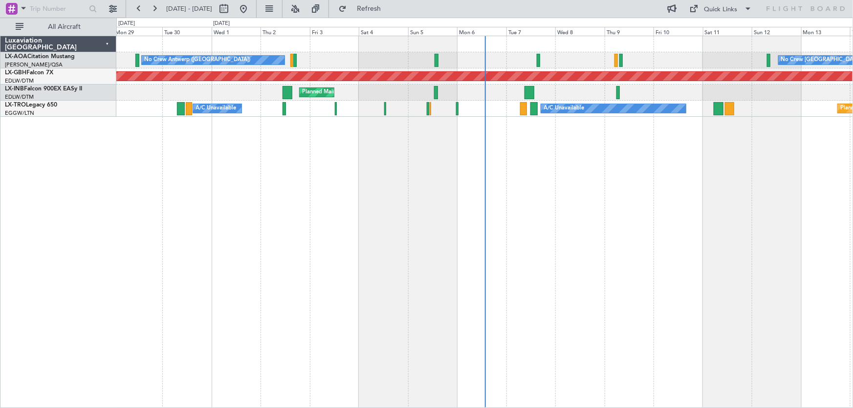
click at [441, 252] on div "No Crew [GEOGRAPHIC_DATA] ([GEOGRAPHIC_DATA]) No Crew [GEOGRAPHIC_DATA] ([GEOGR…" at bounding box center [484, 222] width 737 height 372
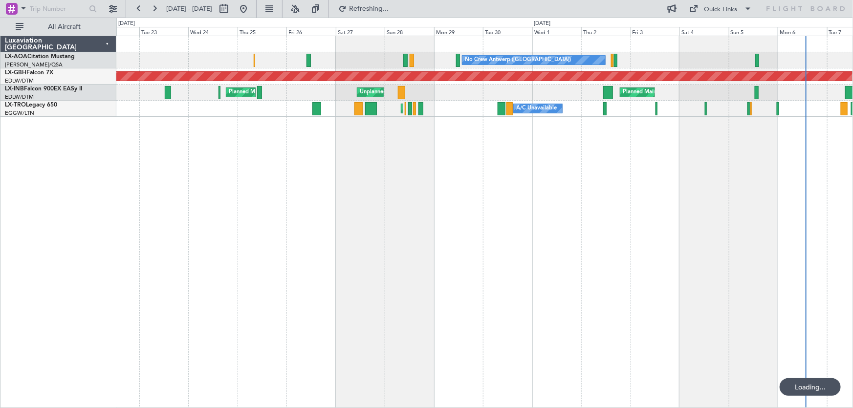
click at [415, 263] on div "No Crew Antwerp ([GEOGRAPHIC_DATA]) No [GEOGRAPHIC_DATA] ([GEOGRAPHIC_DATA]) Pl…" at bounding box center [426, 213] width 853 height 390
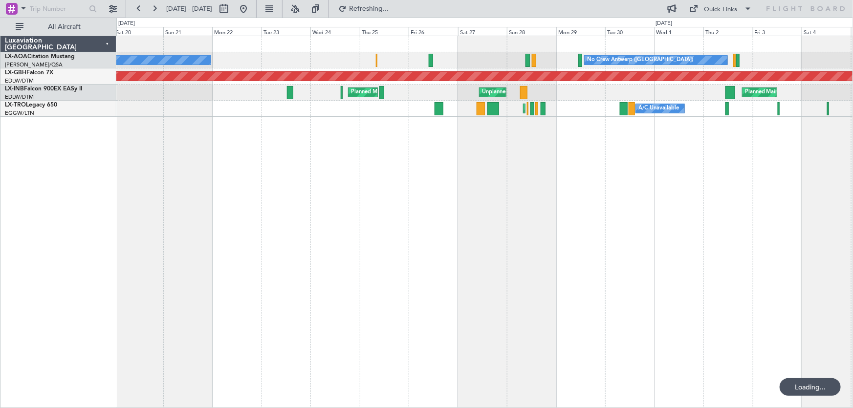
click at [331, 247] on div "No Crew Antwerp ([GEOGRAPHIC_DATA]) No [GEOGRAPHIC_DATA] ([GEOGRAPHIC_DATA]) Pl…" at bounding box center [484, 222] width 737 height 372
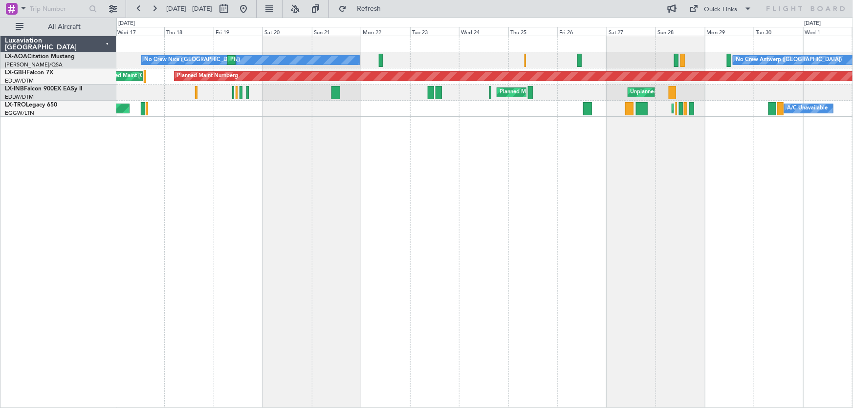
click at [367, 239] on div "No Crew Nice ([GEOGRAPHIC_DATA]) No Crew [GEOGRAPHIC_DATA] ([GEOGRAPHIC_DATA]) …" at bounding box center [484, 222] width 737 height 372
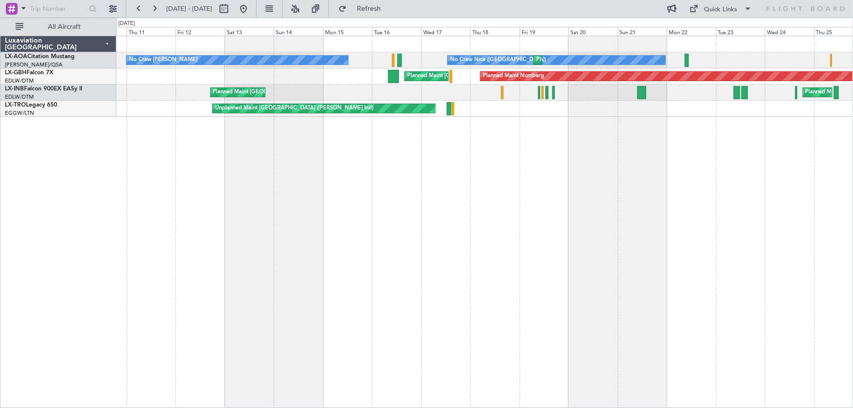
click at [422, 242] on div "No Crew Nice ([GEOGRAPHIC_DATA]) [GEOGRAPHIC_DATA] ([GEOGRAPHIC_DATA]) No Crew …" at bounding box center [484, 222] width 737 height 372
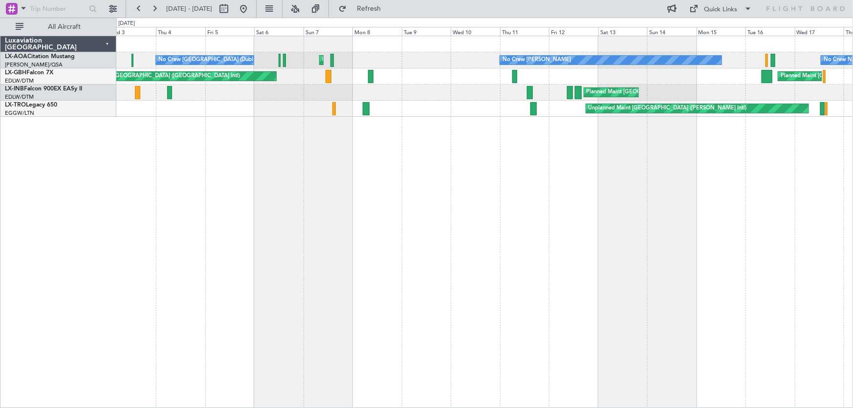
click at [600, 221] on div "No Crew [PERSON_NAME] No [GEOGRAPHIC_DATA] ([GEOGRAPHIC_DATA]) Planned Maint [G…" at bounding box center [484, 222] width 737 height 372
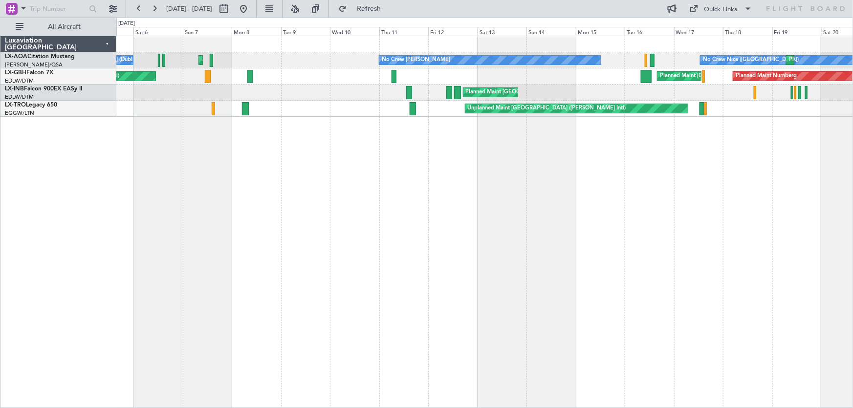
click at [463, 231] on div "No Crew [PERSON_NAME] No [GEOGRAPHIC_DATA] ([GEOGRAPHIC_DATA]) Planned Maint [G…" at bounding box center [484, 222] width 737 height 372
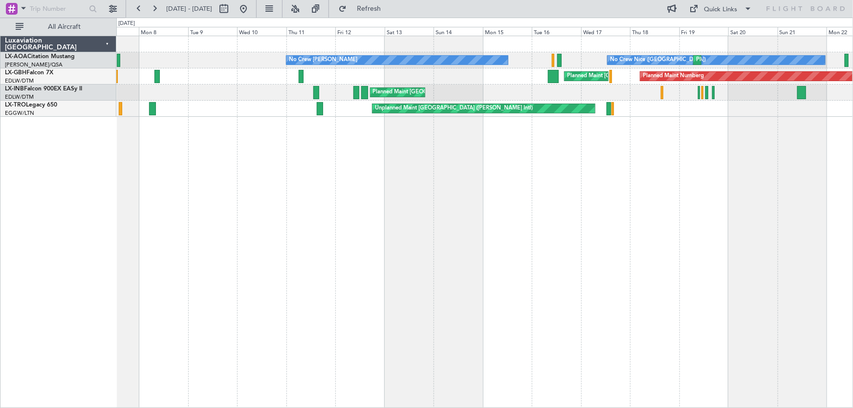
click at [547, 203] on div "No Crew [PERSON_NAME] No [GEOGRAPHIC_DATA] ([GEOGRAPHIC_DATA]) [GEOGRAPHIC_DATA…" at bounding box center [484, 222] width 737 height 372
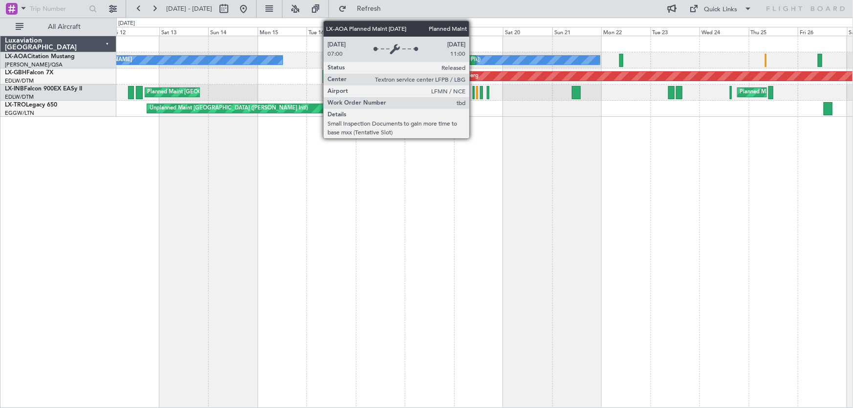
click at [474, 57] on div "Planned Maint Nice ([GEOGRAPHIC_DATA])" at bounding box center [525, 60] width 109 height 15
click at [474, 58] on div "Planned Maint Nice ([GEOGRAPHIC_DATA])" at bounding box center [525, 60] width 109 height 15
